Goal: Task Accomplishment & Management: Manage account settings

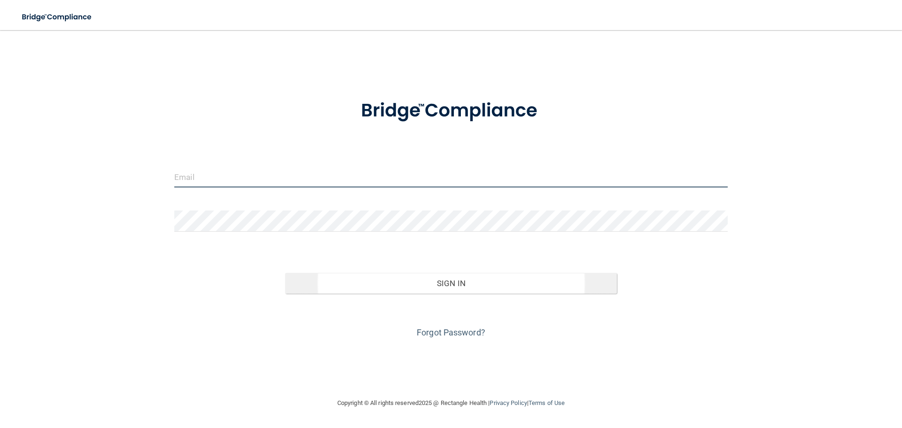
type input "[EMAIL_ADDRESS][DOMAIN_NAME]"
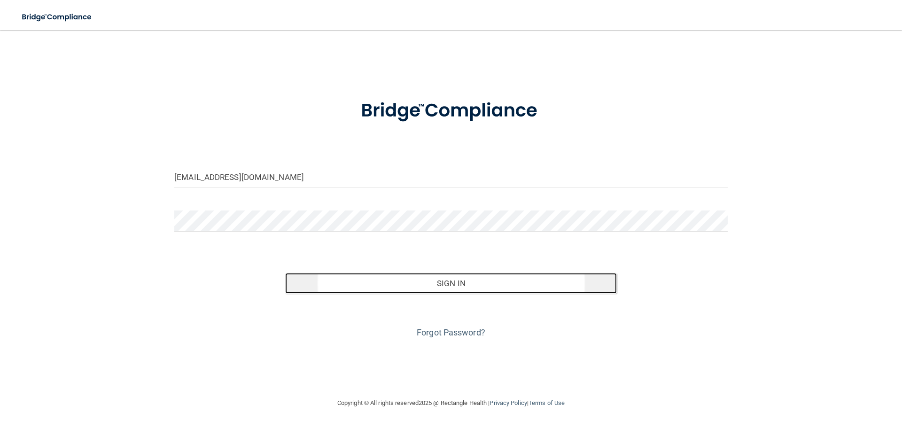
click at [403, 285] on button "Sign In" at bounding box center [451, 283] width 332 height 21
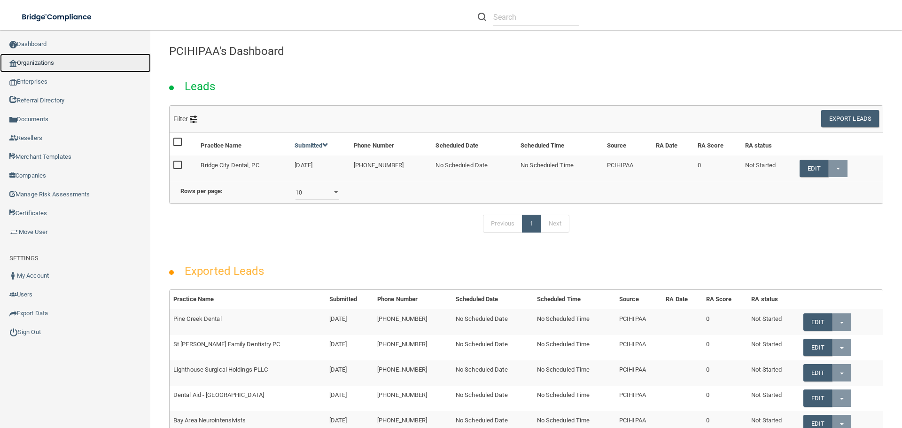
click at [38, 63] on link "Organizations" at bounding box center [75, 63] width 151 height 19
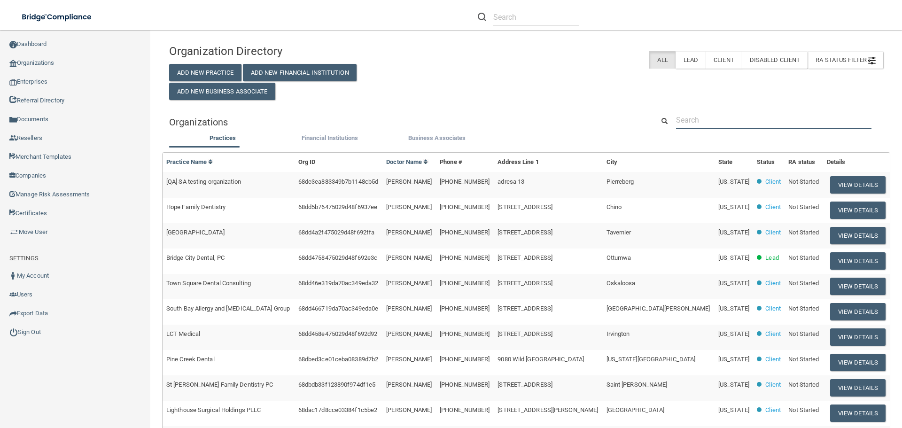
paste input "008036222357"
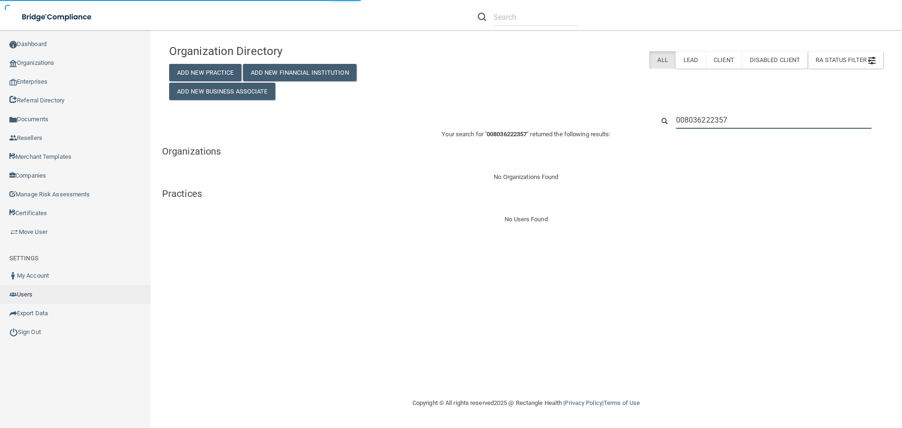
type input "008036222357"
drag, startPoint x: 767, startPoint y: 122, endPoint x: 467, endPoint y: 134, distance: 299.7
click at [477, 133] on div "Organization Directory Add New Practice Add New Financial Institution Add New B…" at bounding box center [526, 132] width 714 height 186
paste input "[PERSON_NAME] DDS"
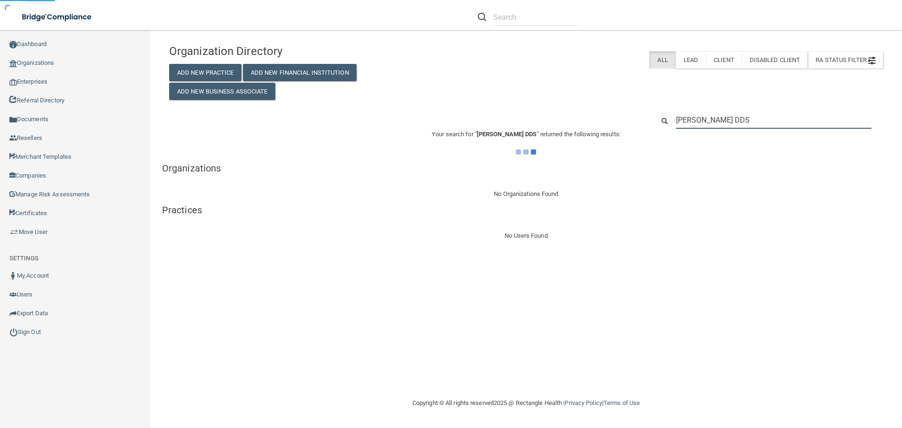
type input "[PERSON_NAME] DDS"
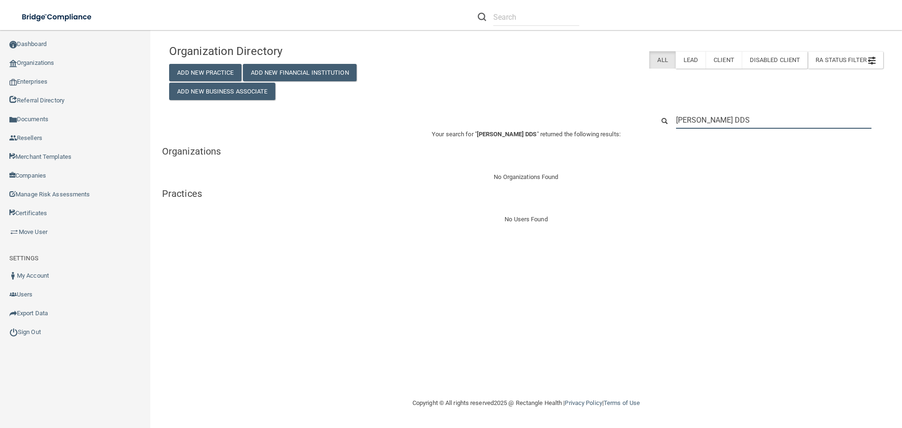
drag, startPoint x: 769, startPoint y: 118, endPoint x: 666, endPoint y: 114, distance: 103.0
click at [666, 114] on div "[PERSON_NAME] DDS" at bounding box center [769, 119] width 243 height 17
paste input "[PHONE_NUMBER]"
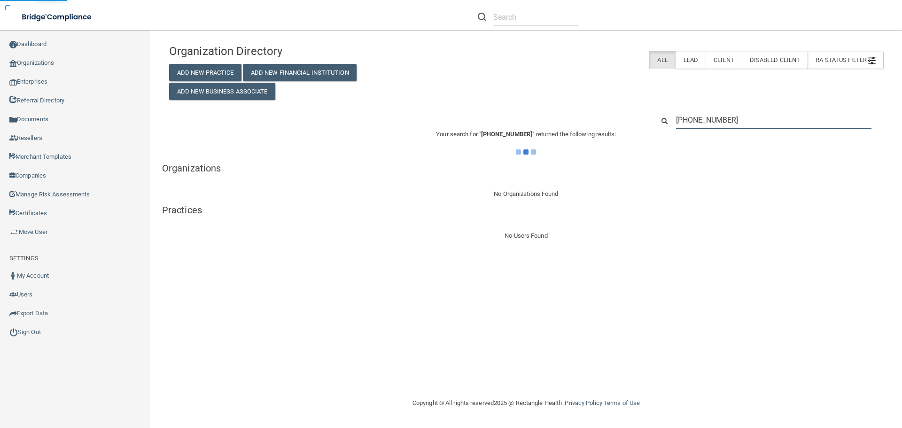
type input "[PHONE_NUMBER]"
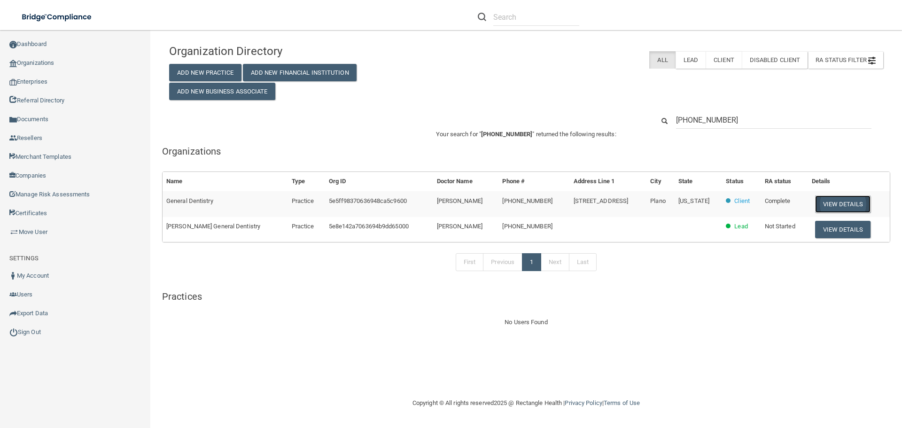
click at [842, 201] on button "View Details" at bounding box center [842, 204] width 55 height 17
drag, startPoint x: 747, startPoint y: 122, endPoint x: 590, endPoint y: 133, distance: 156.9
click at [595, 131] on div "Organization Directory Add New Practice Add New Financial Institution Add New B…" at bounding box center [526, 183] width 714 height 289
paste input "[EMAIL_ADDRESS][DOMAIN_NAME]"
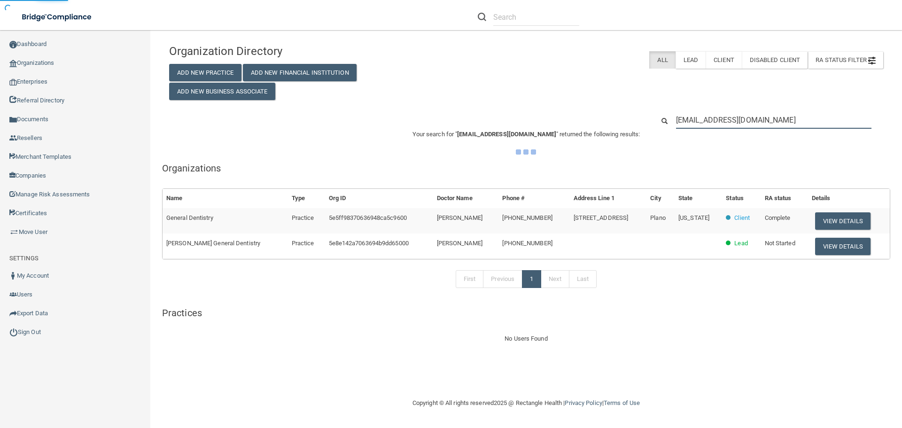
type input "[EMAIL_ADDRESS][DOMAIN_NAME]"
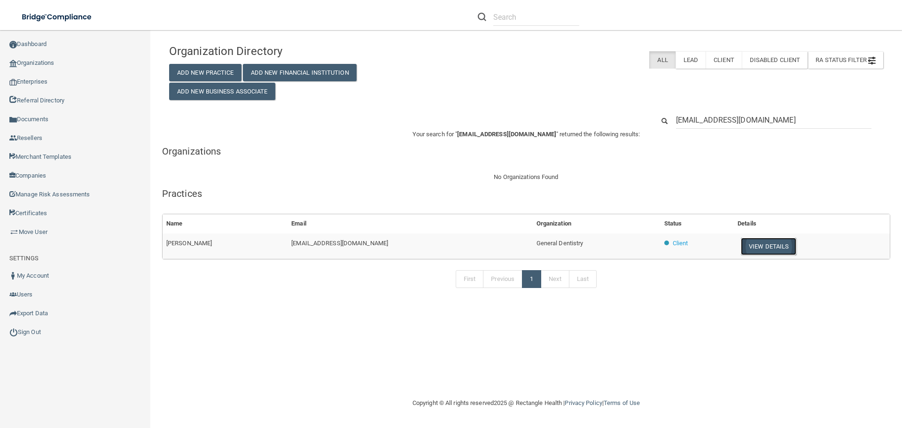
click at [741, 251] on button "View Details" at bounding box center [768, 246] width 55 height 17
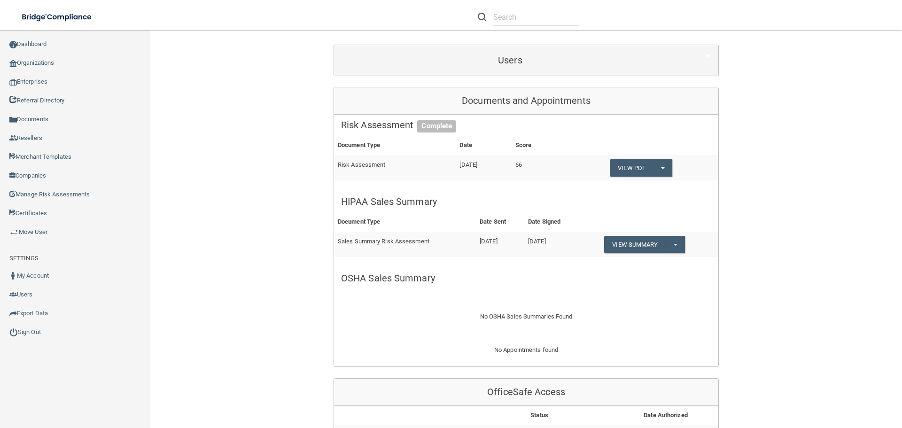
scroll to position [94, 0]
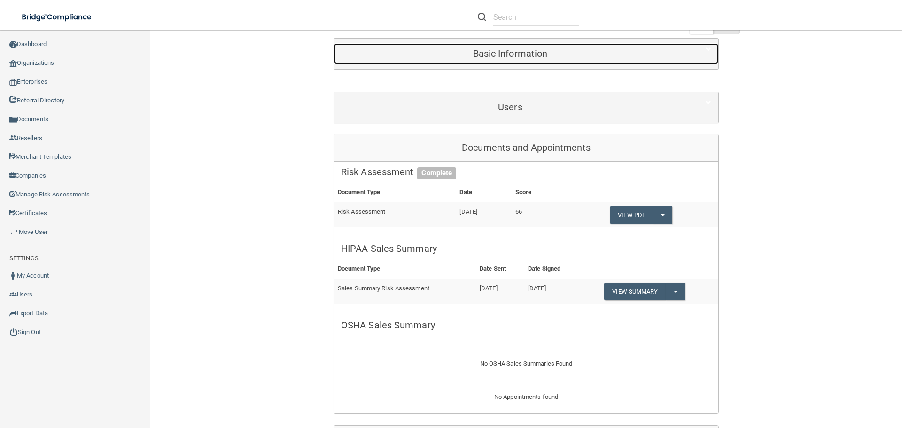
click at [500, 57] on h5 "Basic Information" at bounding box center [510, 53] width 338 height 10
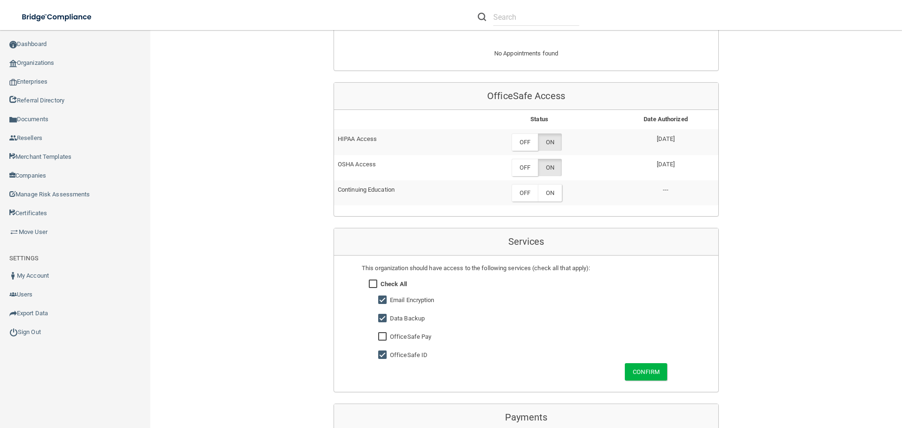
scroll to position [752, 0]
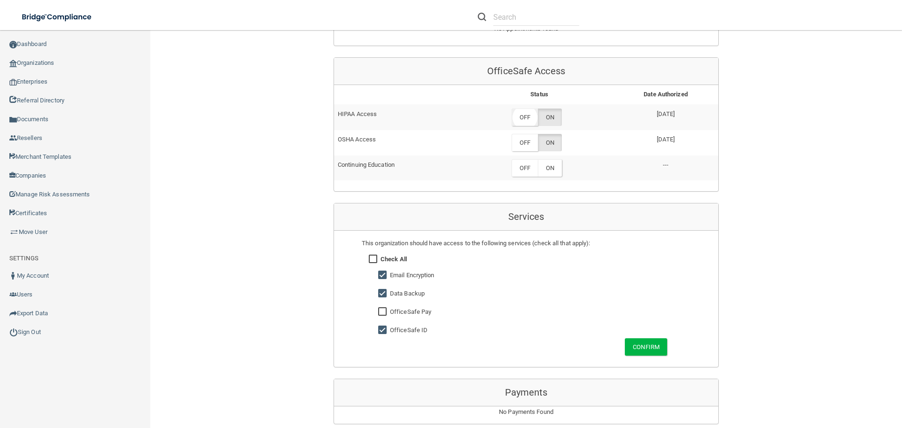
click at [524, 117] on label "OFF" at bounding box center [525, 117] width 26 height 17
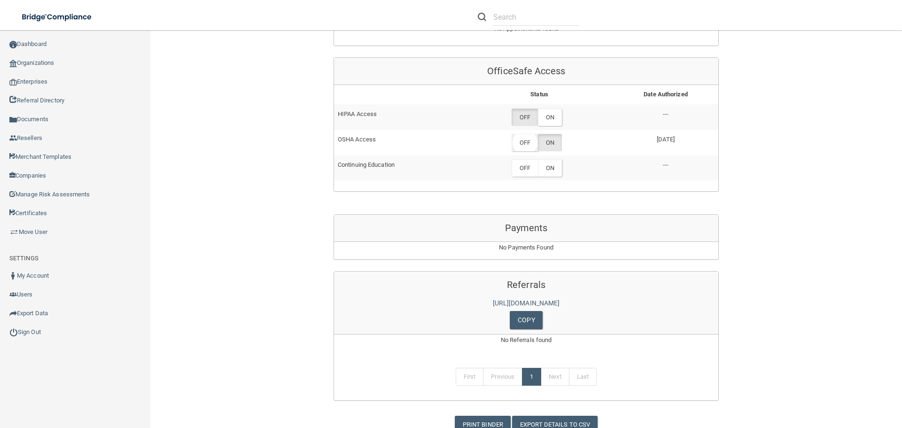
drag, startPoint x: 529, startPoint y: 140, endPoint x: 523, endPoint y: 142, distance: 6.5
click at [523, 142] on label "OFF" at bounding box center [525, 142] width 26 height 17
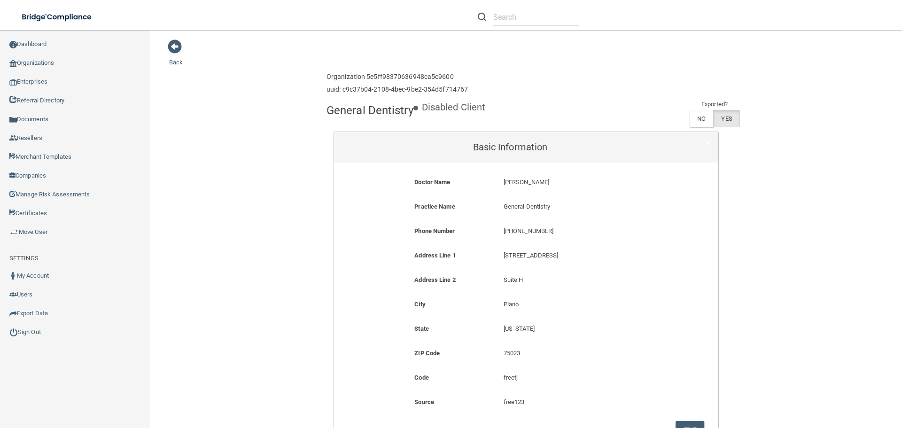
scroll to position [0, 0]
